Goal: Task Accomplishment & Management: Use online tool/utility

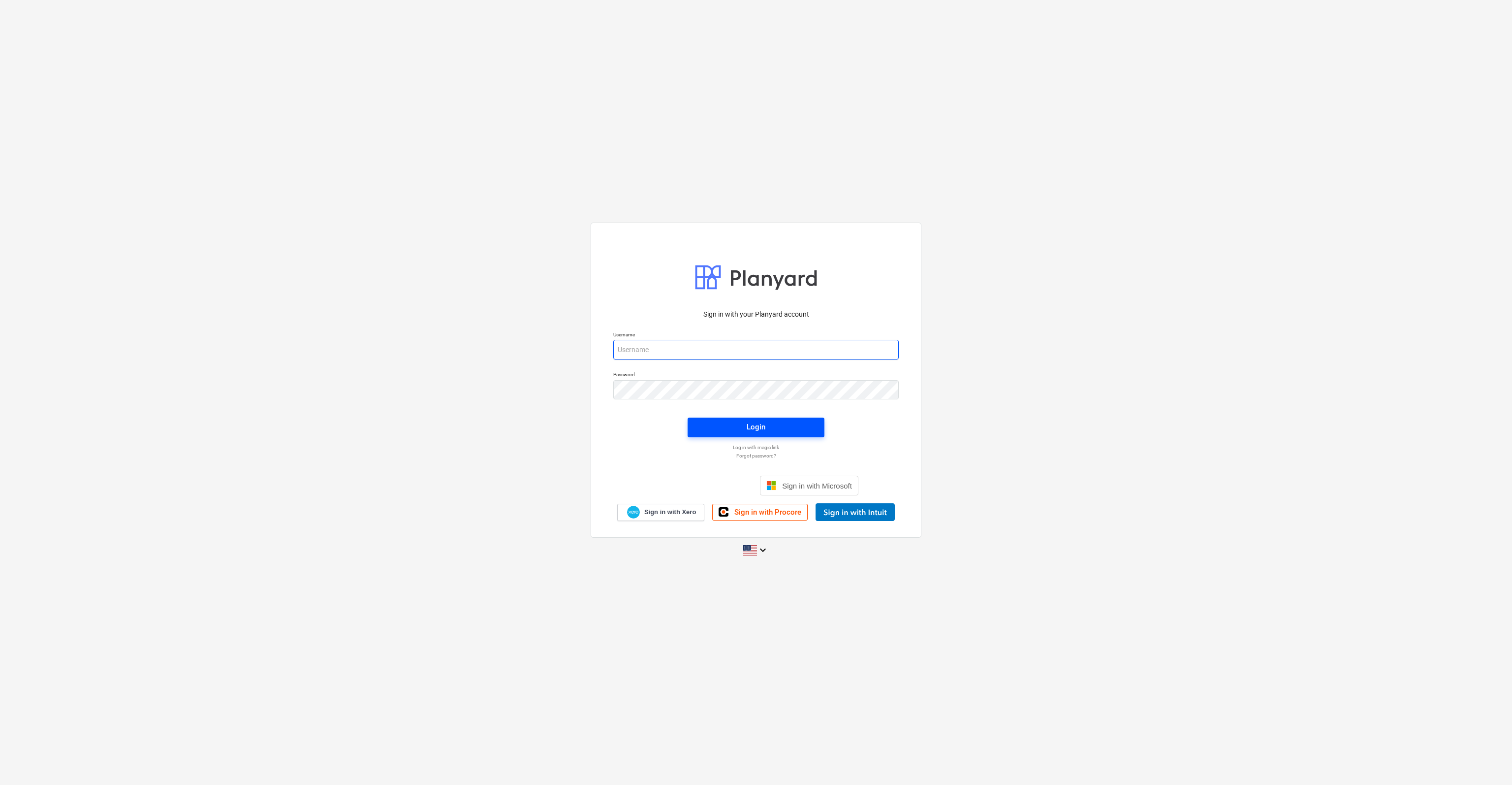
type input "[PERSON_NAME][EMAIL_ADDRESS][DOMAIN_NAME]"
click at [744, 429] on span "Login" at bounding box center [756, 426] width 113 height 13
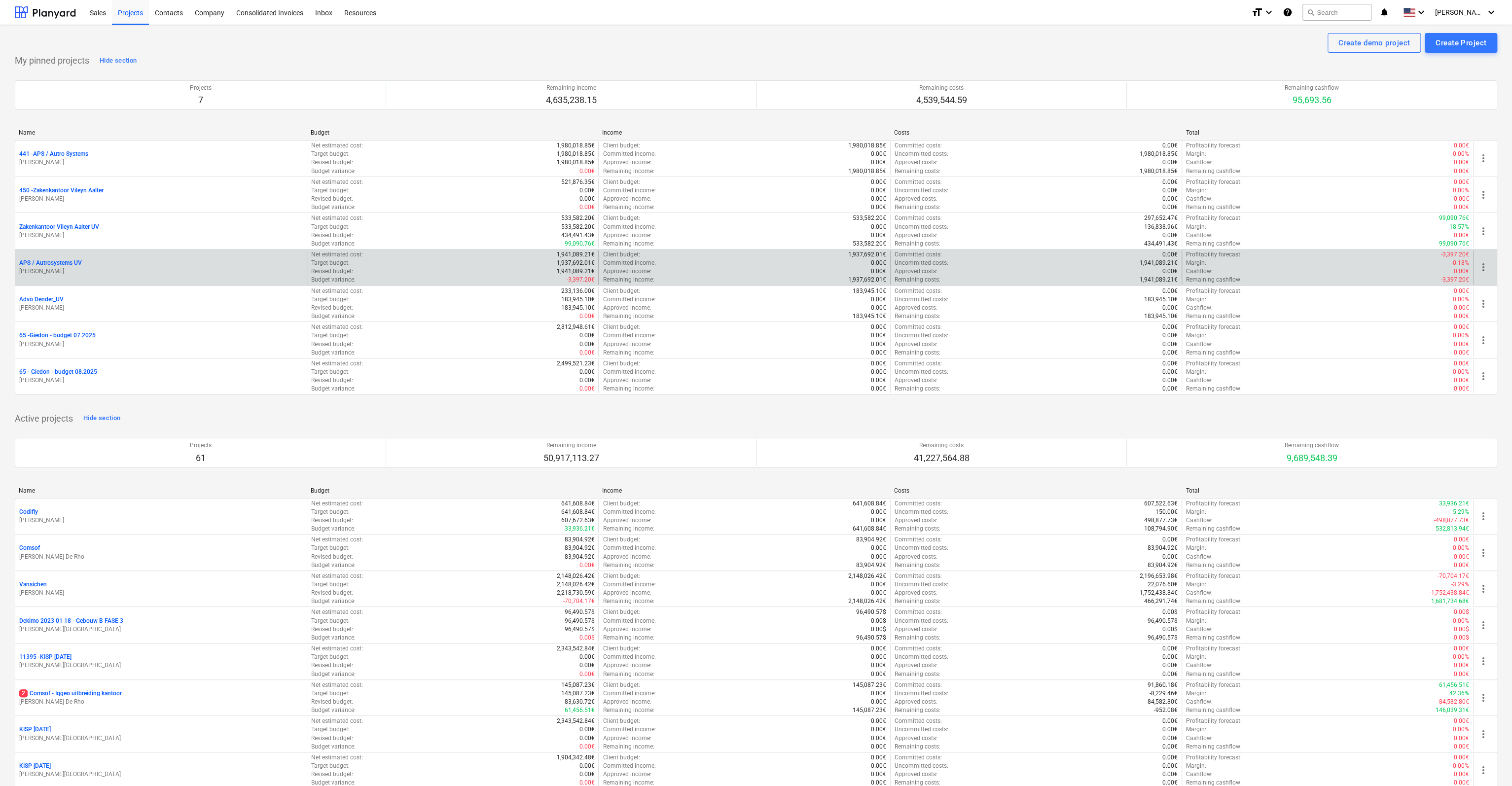
click at [31, 264] on p "APS / Autrosystems UV" at bounding box center [51, 263] width 63 height 8
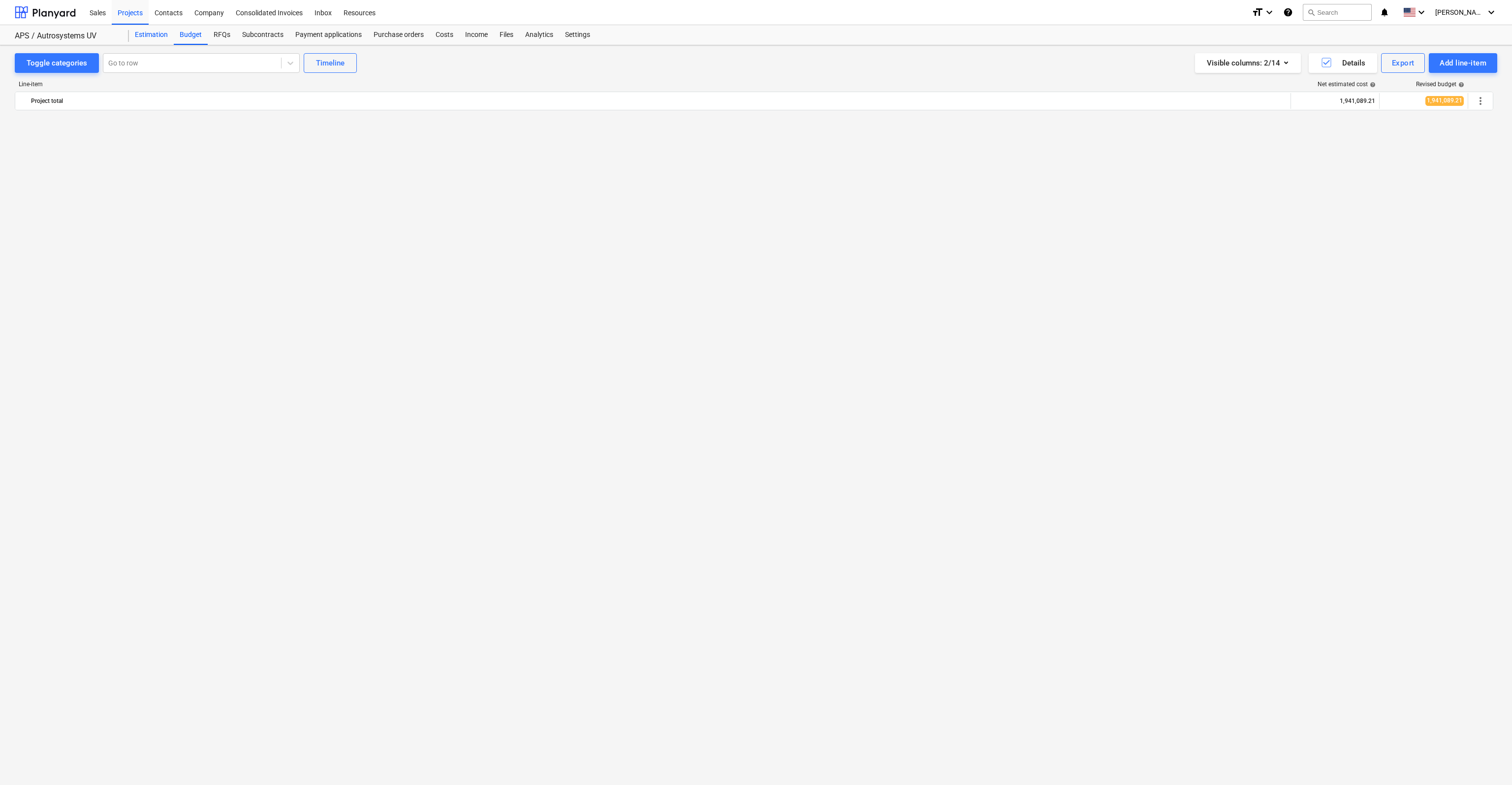
scroll to position [1387, 0]
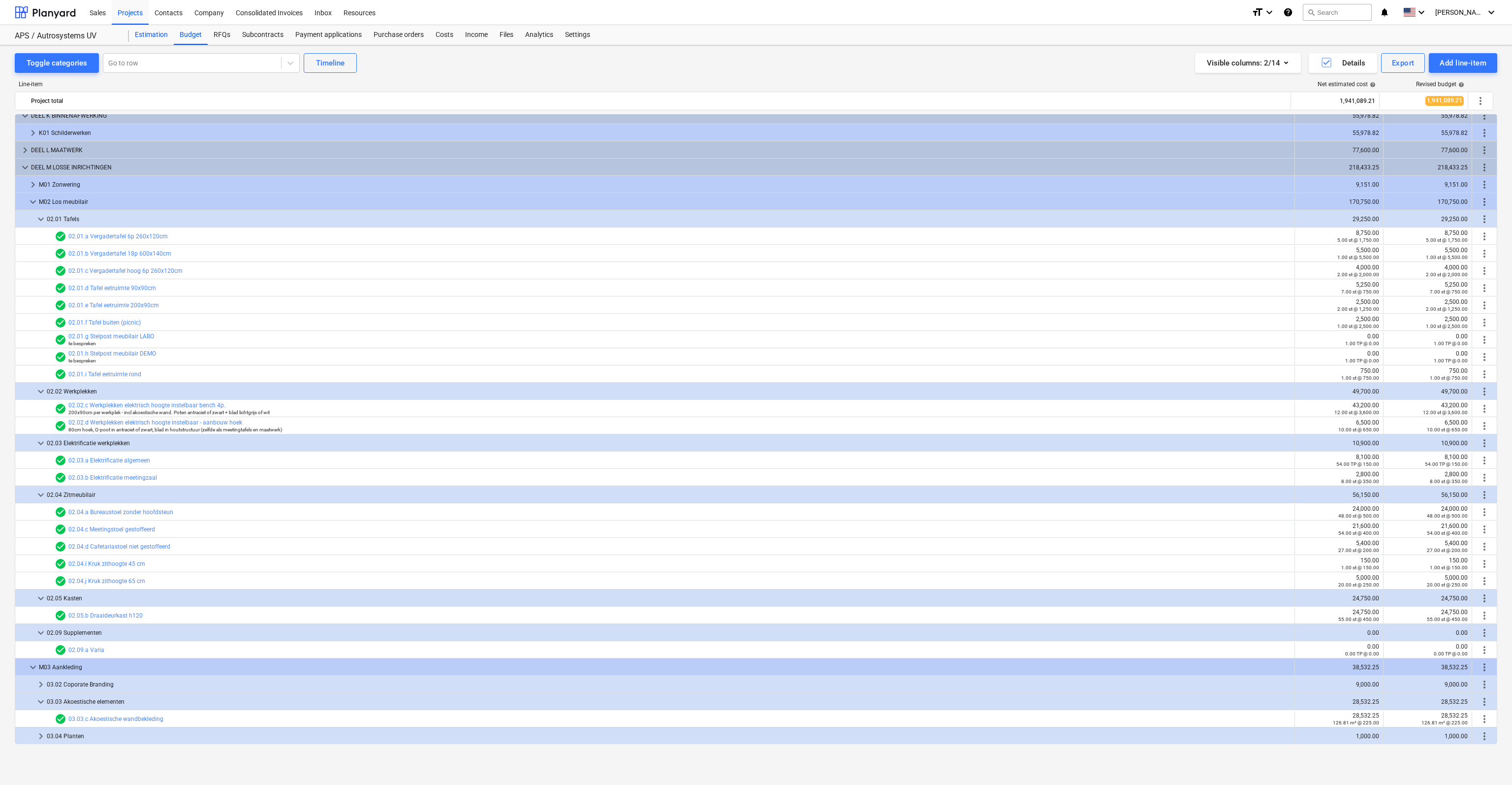
click at [156, 34] on div "Estimation" at bounding box center [152, 35] width 45 height 20
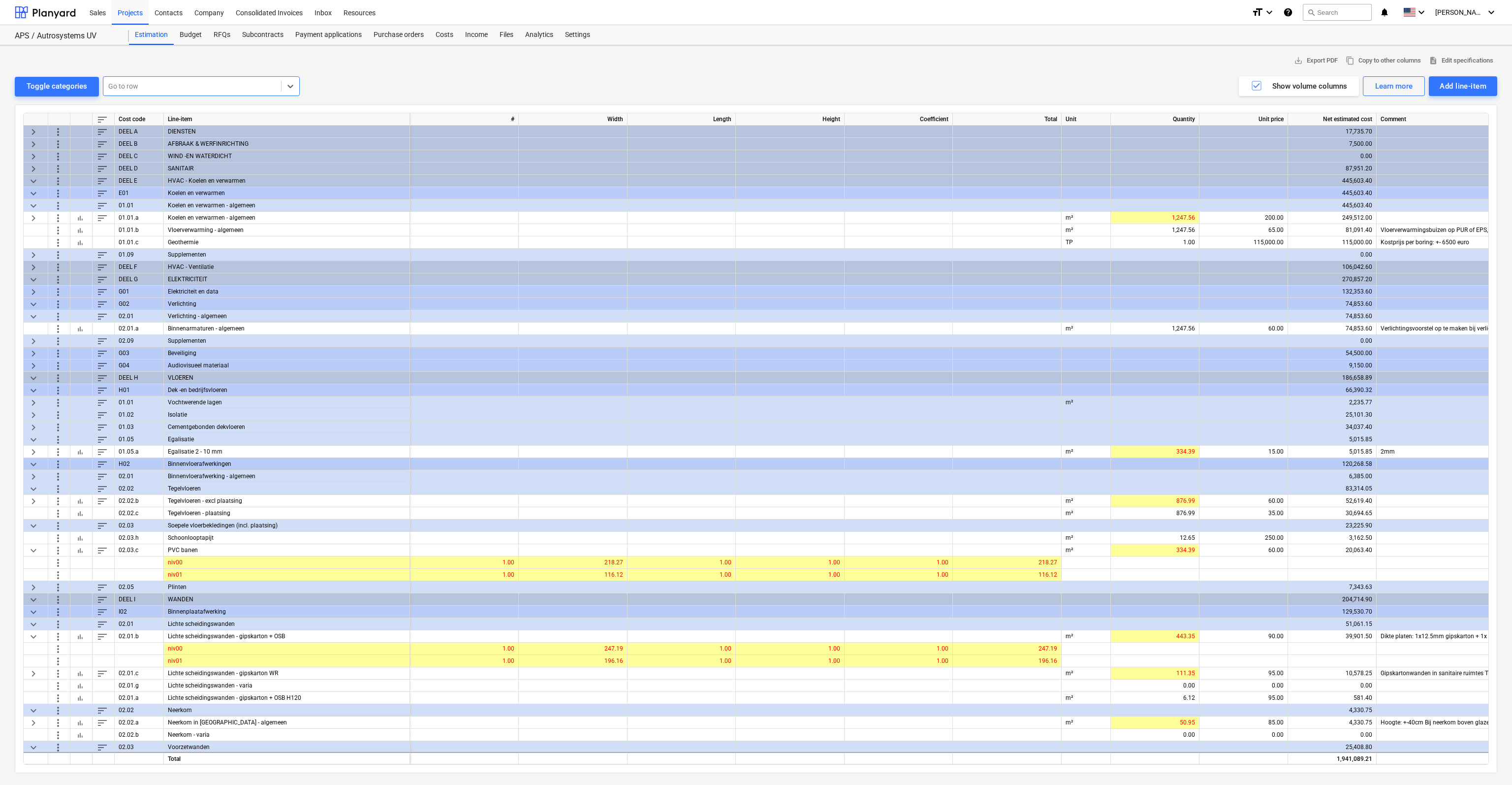
click at [187, 143] on div "AFBRAAK & WERFINRICHTING" at bounding box center [287, 144] width 246 height 12
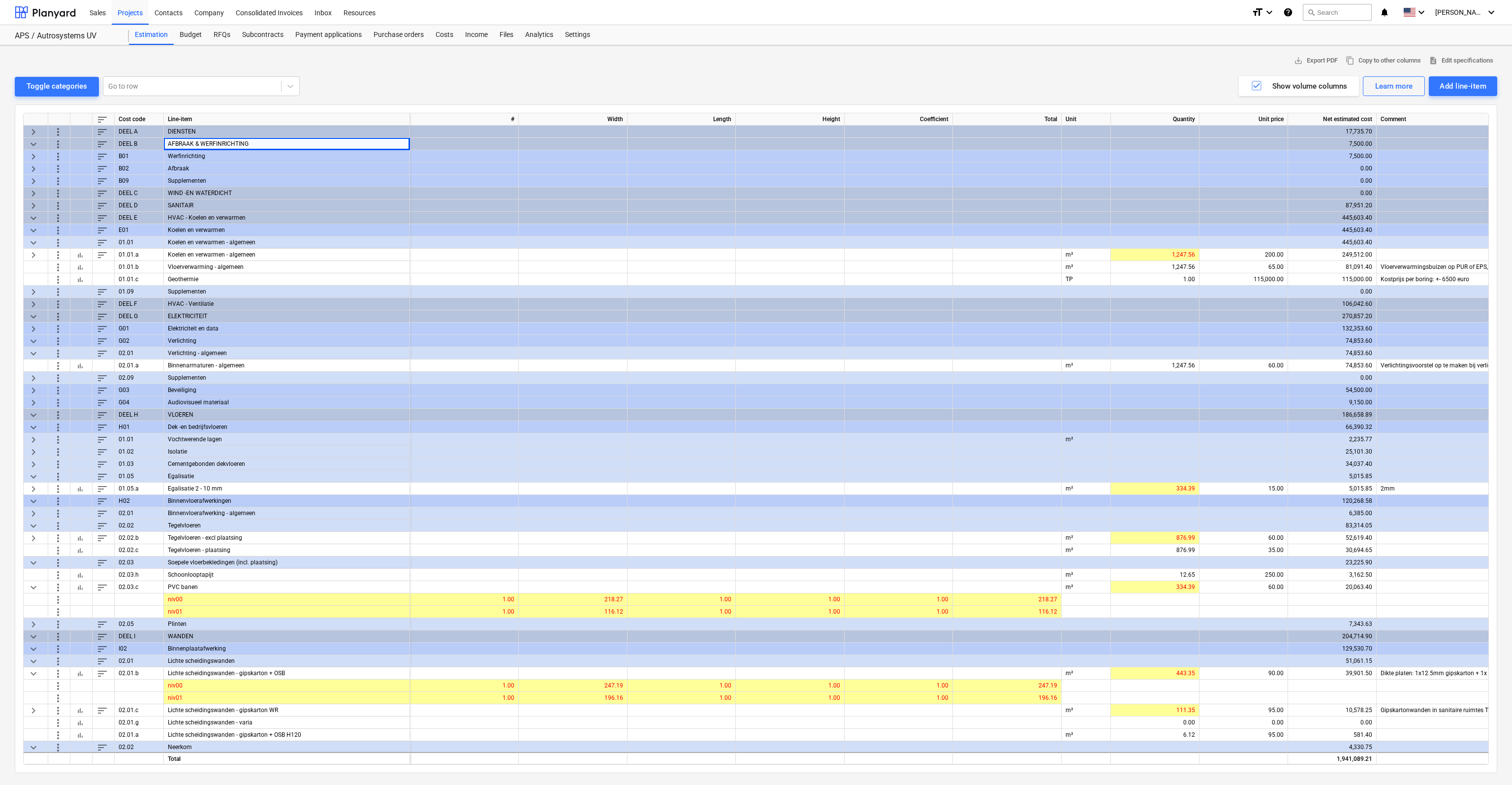
click at [185, 123] on div "Line-item" at bounding box center [287, 120] width 246 height 12
click at [184, 129] on div "DIENSTEN" at bounding box center [287, 132] width 246 height 12
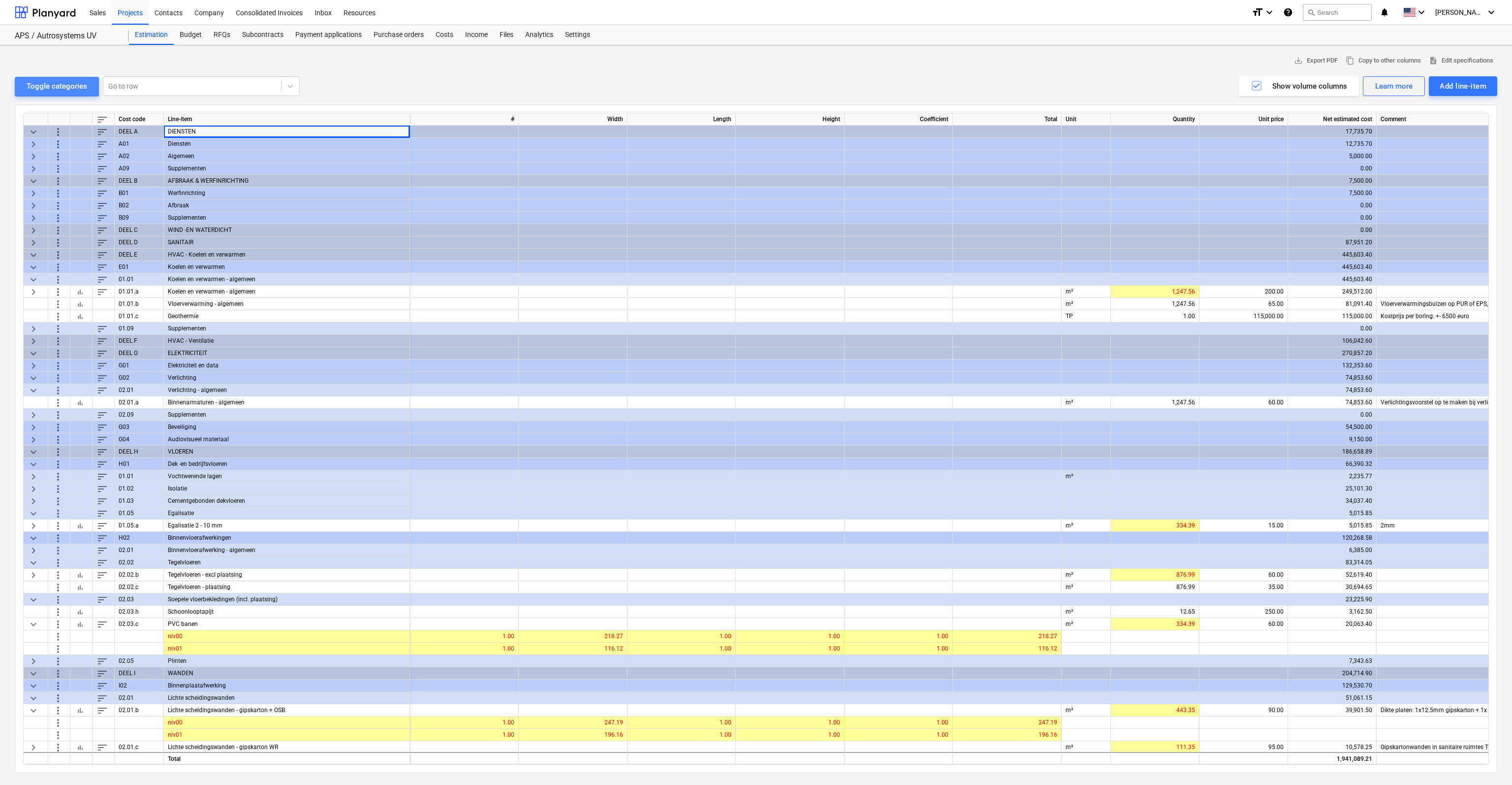
click at [42, 90] on div "Toggle categories" at bounding box center [57, 86] width 60 height 13
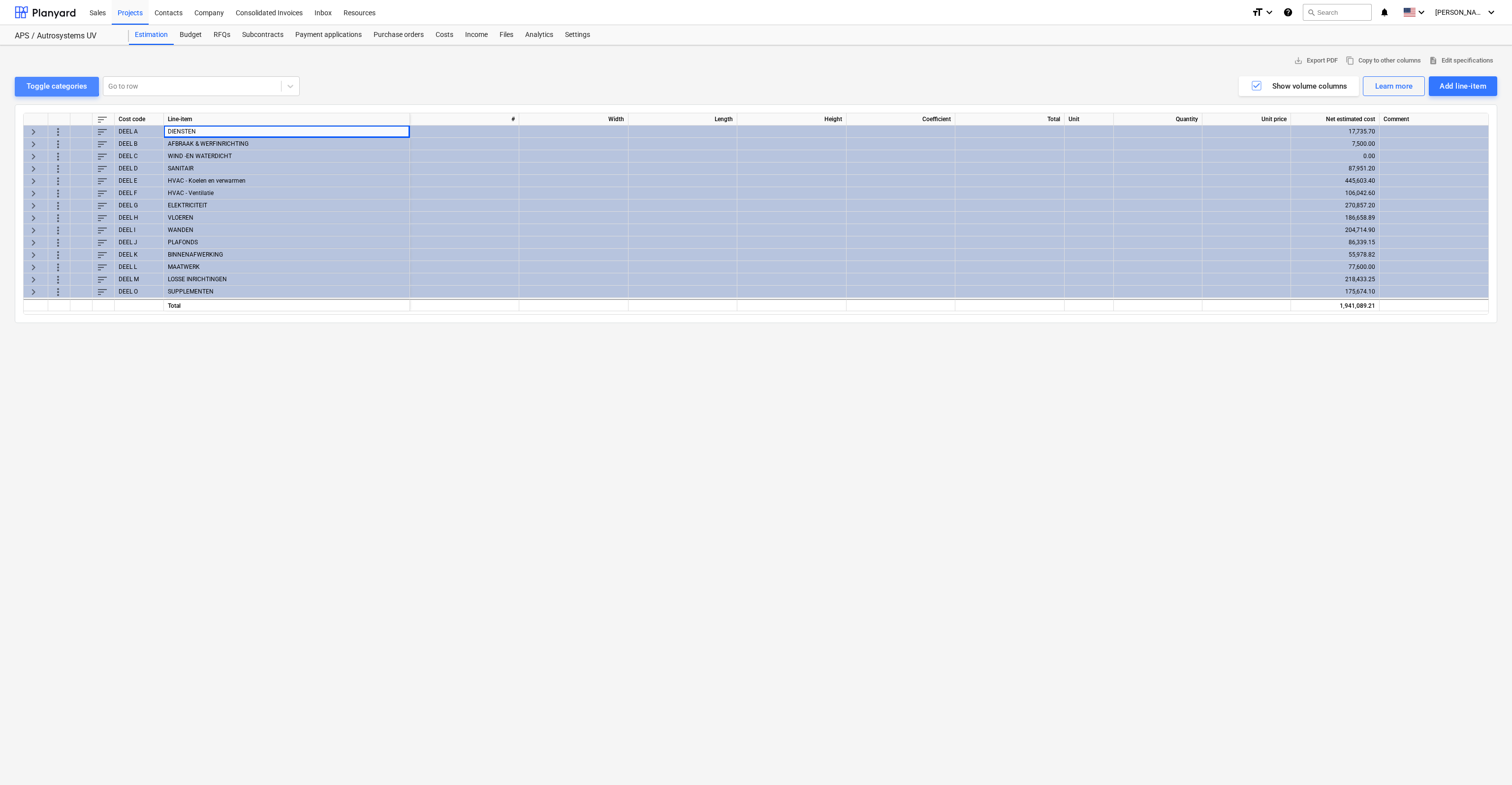
click at [55, 85] on div "Toggle categories" at bounding box center [57, 86] width 60 height 13
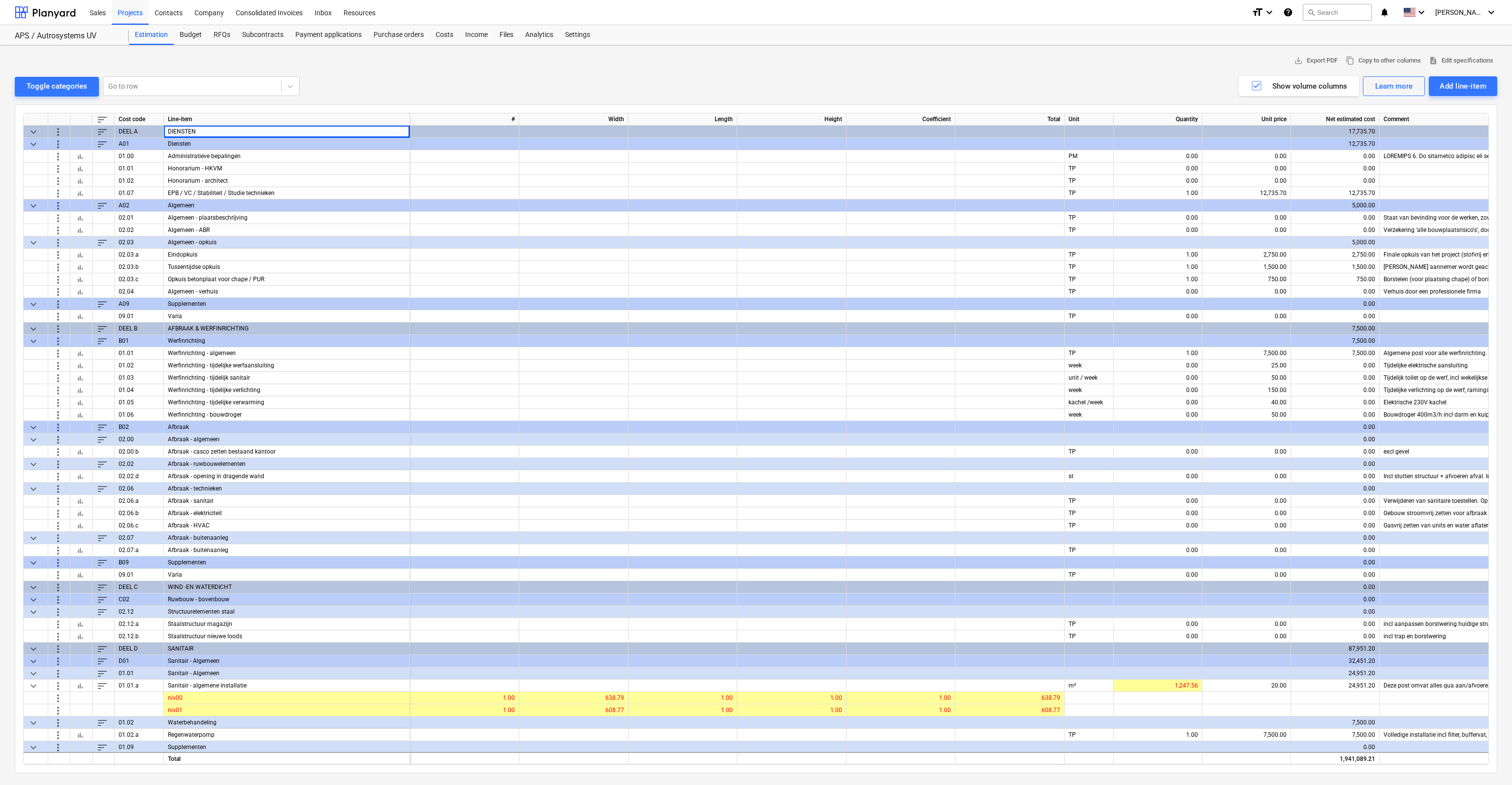
click at [357, 68] on div at bounding box center [756, 72] width 1482 height 8
click at [13, 260] on div "save_alt Export PDF content_copy Copy to other columns description Edit specifi…" at bounding box center [756, 415] width 1512 height 740
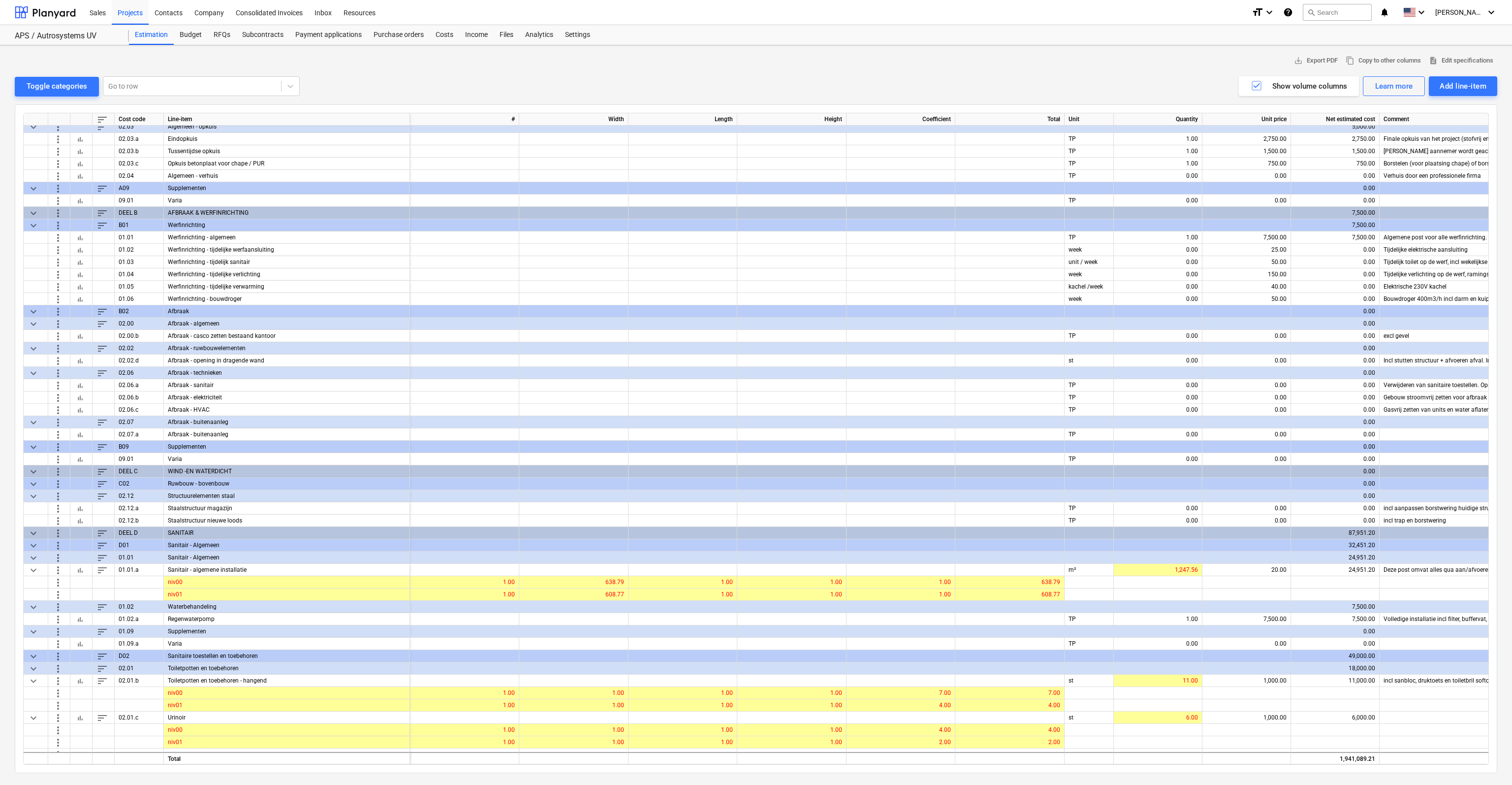
scroll to position [148, 0]
